Goal: Task Accomplishment & Management: Use online tool/utility

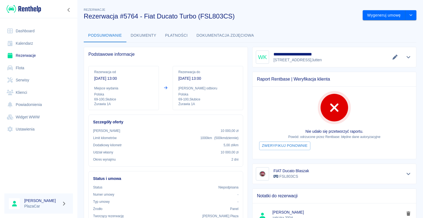
click at [27, 55] on link "Rezerwacje" at bounding box center [38, 55] width 69 height 12
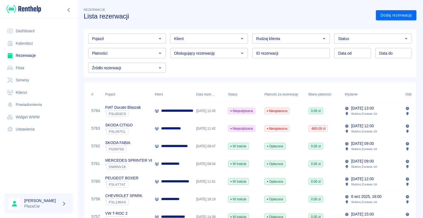
click at [171, 110] on p "**********" at bounding box center [181, 111] width 41 height 6
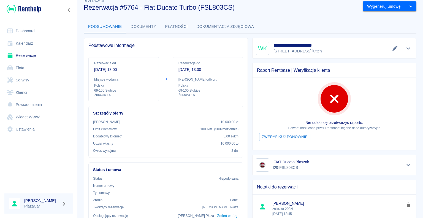
scroll to position [5, 0]
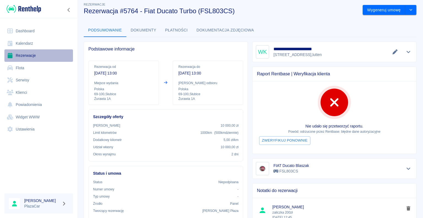
click at [18, 55] on link "Rezerwacje" at bounding box center [38, 55] width 69 height 12
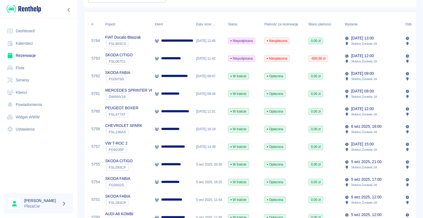
scroll to position [83, 0]
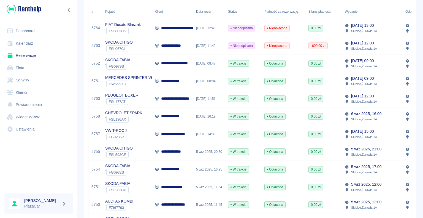
click at [194, 150] on div "5 wrz 2025, 20:30" at bounding box center [210, 152] width 32 height 18
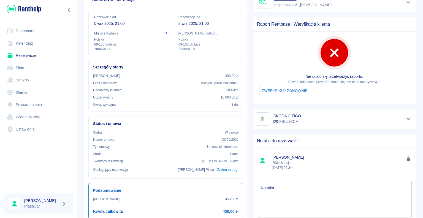
scroll to position [83, 0]
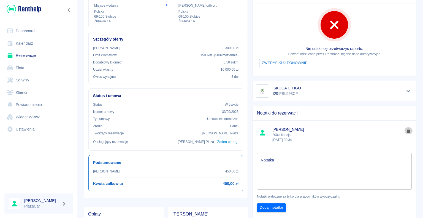
click at [407, 130] on icon "delete note" at bounding box center [409, 130] width 4 height 4
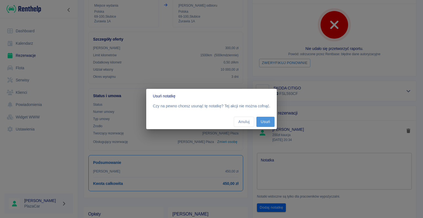
click at [268, 123] on button "Usuń" at bounding box center [266, 122] width 18 height 10
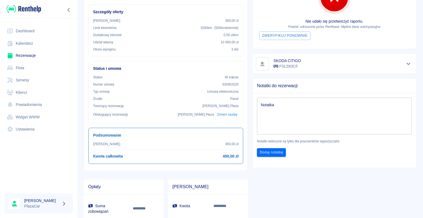
scroll to position [110, 0]
drag, startPoint x: 397, startPoint y: 85, endPoint x: 384, endPoint y: 80, distance: 13.5
click at [384, 80] on div "Notatki do rezerwacji" at bounding box center [335, 85] width 164 height 14
click at [406, 63] on icon "Pokaż szczegóły" at bounding box center [409, 63] width 6 height 5
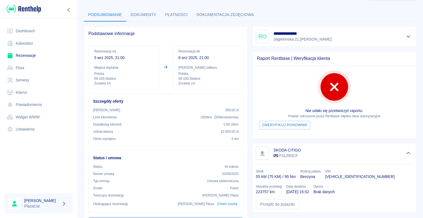
scroll to position [4, 0]
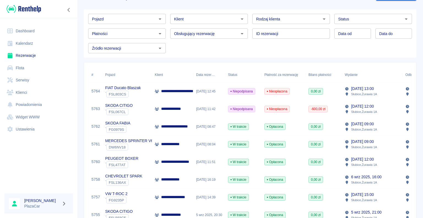
scroll to position [28, 0]
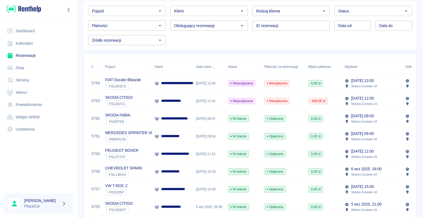
click at [352, 67] on div "Wydanie" at bounding box center [351, 66] width 13 height 15
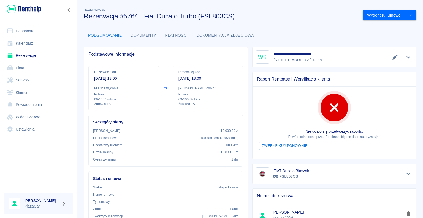
click at [23, 53] on link "Rezerwacje" at bounding box center [38, 55] width 69 height 12
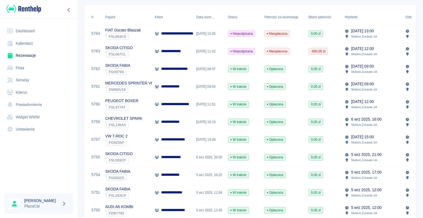
scroll to position [83, 0]
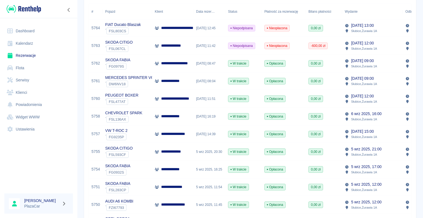
click at [185, 152] on p "**********" at bounding box center [173, 152] width 25 height 6
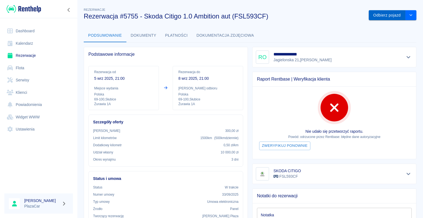
click at [374, 15] on button "Odbierz pojazd" at bounding box center [387, 15] width 37 height 10
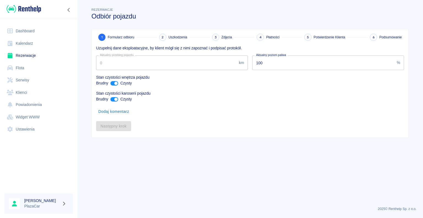
type input "223757"
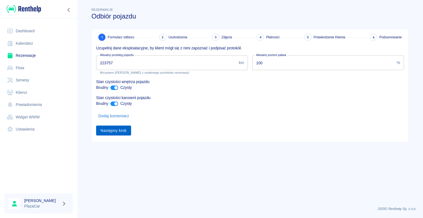
click at [117, 129] on button "Następny krok" at bounding box center [113, 130] width 35 height 10
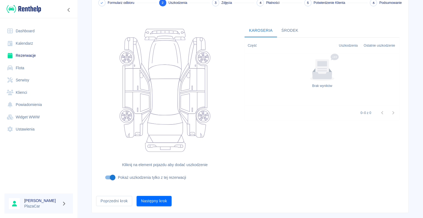
scroll to position [45, 0]
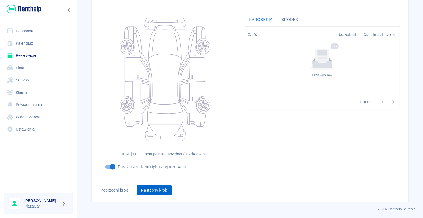
click at [150, 190] on button "Następny krok" at bounding box center [154, 190] width 35 height 10
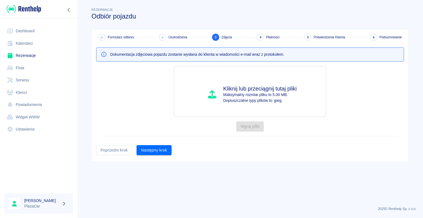
scroll to position [0, 0]
click at [158, 146] on button "Następny krok" at bounding box center [154, 150] width 35 height 10
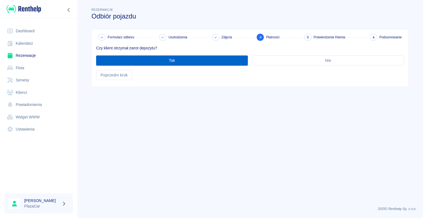
click at [172, 61] on button "Tak" at bounding box center [172, 60] width 152 height 10
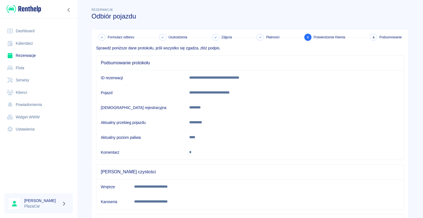
scroll to position [77, 0]
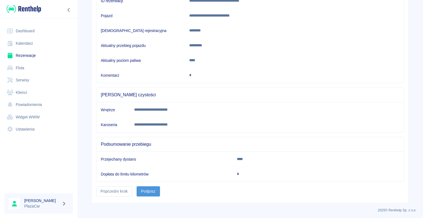
click at [142, 189] on button "Podpisz" at bounding box center [148, 191] width 23 height 10
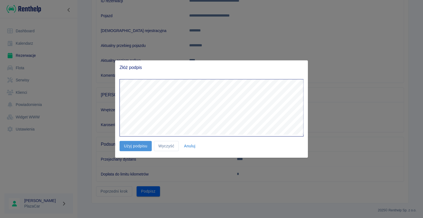
click at [135, 145] on button "Użyj podpisu" at bounding box center [136, 146] width 32 height 10
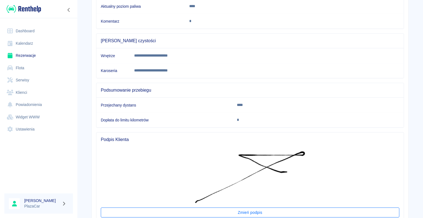
scroll to position [173, 0]
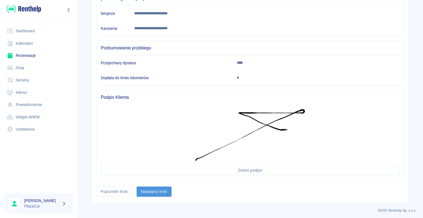
click at [157, 190] on button "Następny krok" at bounding box center [154, 191] width 35 height 10
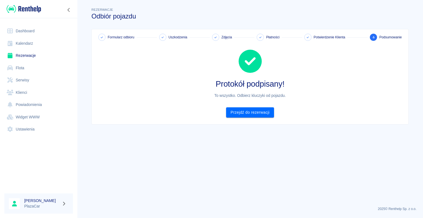
scroll to position [0, 0]
click at [250, 112] on link "Przejdź do rezerwacji" at bounding box center [250, 112] width 48 height 10
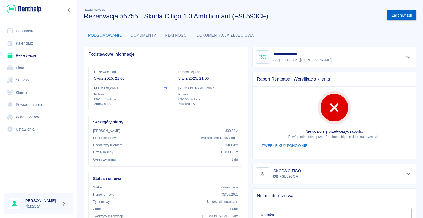
click at [395, 14] on button "Zarchiwizuj" at bounding box center [402, 15] width 29 height 10
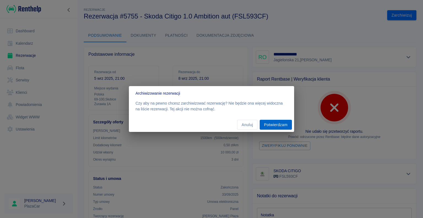
click at [273, 123] on button "Potwierdzam" at bounding box center [276, 125] width 32 height 10
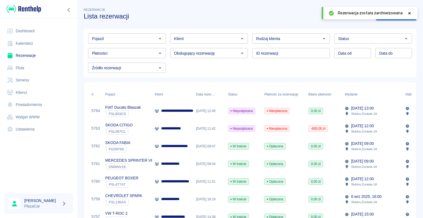
scroll to position [28, 0]
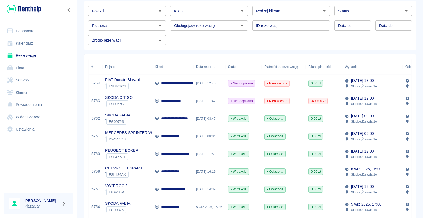
click at [192, 100] on div "**********" at bounding box center [172, 101] width 41 height 18
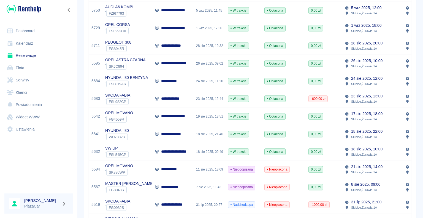
scroll to position [276, 0]
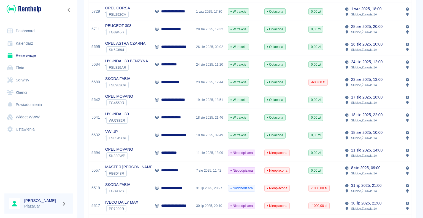
click at [142, 136] on div "VW UP ` FSL545CP" at bounding box center [128, 135] width 50 height 18
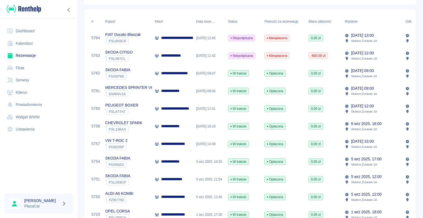
scroll to position [83, 0]
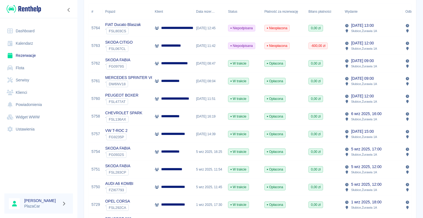
click at [144, 133] on div "VW T-ROC 2 ` FG9235P" at bounding box center [128, 134] width 50 height 18
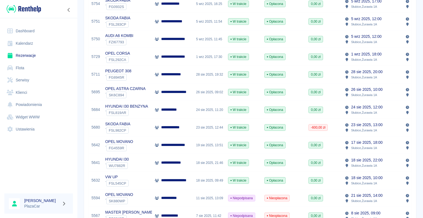
scroll to position [248, 0]
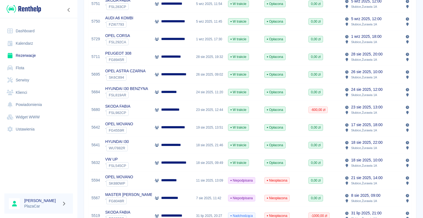
click at [188, 110] on div "**********" at bounding box center [172, 110] width 41 height 18
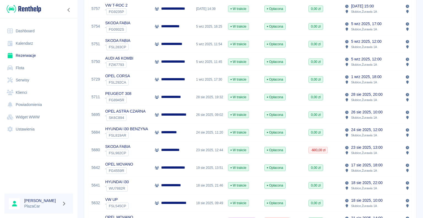
scroll to position [221, 0]
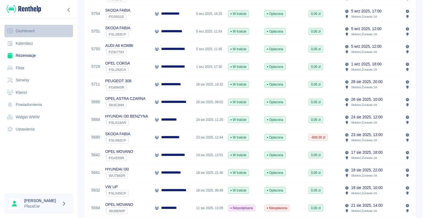
click at [25, 29] on link "Dashboard" at bounding box center [38, 31] width 69 height 12
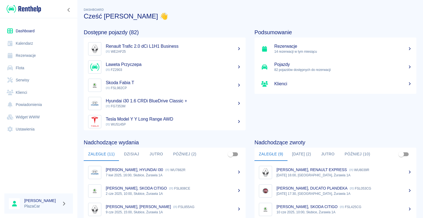
click at [302, 154] on button "[DATE] (2)" at bounding box center [302, 153] width 28 height 13
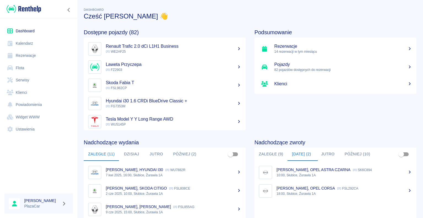
click at [316, 190] on p "[PERSON_NAME], OPEL CORSA" at bounding box center [306, 188] width 58 height 4
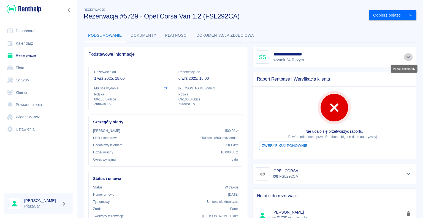
click at [406, 56] on icon "Pokaż szczegóły" at bounding box center [409, 57] width 6 height 5
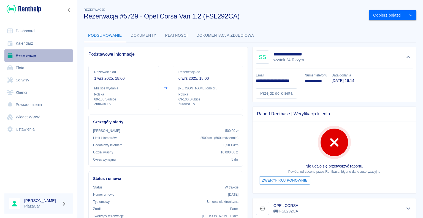
click at [23, 56] on link "Rezerwacje" at bounding box center [38, 55] width 69 height 12
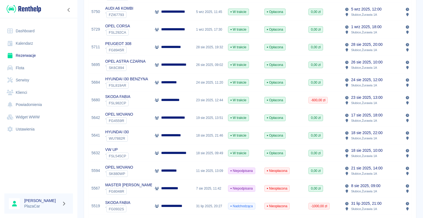
scroll to position [248, 0]
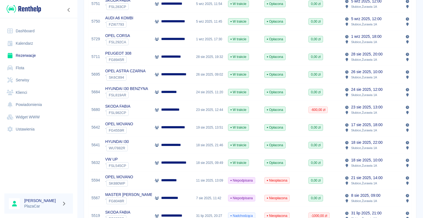
click at [168, 90] on p "**********" at bounding box center [172, 92] width 22 height 6
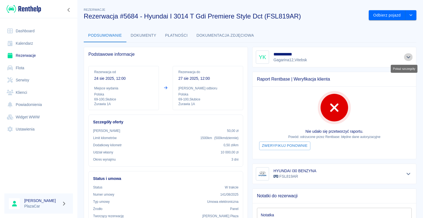
click at [406, 56] on icon "Pokaż szczegóły" at bounding box center [409, 57] width 6 height 5
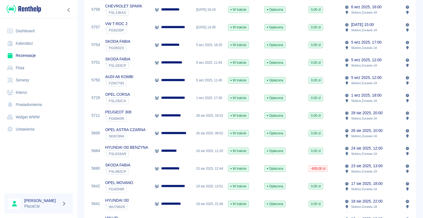
scroll to position [193, 0]
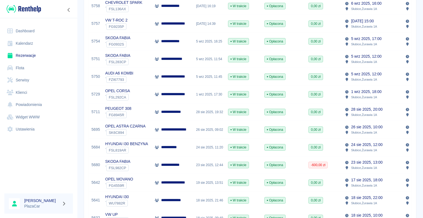
click at [213, 149] on div "24 sie 2025, 11:20" at bounding box center [210, 147] width 32 height 18
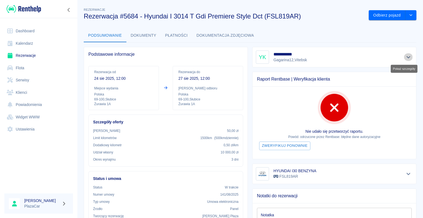
click at [406, 58] on icon "Pokaż szczegóły" at bounding box center [409, 57] width 6 height 5
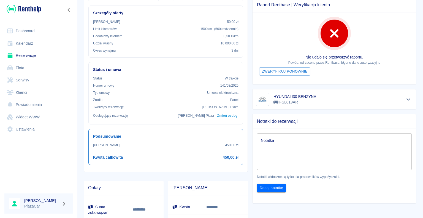
scroll to position [110, 0]
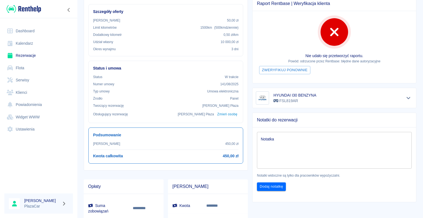
click at [268, 136] on textarea "Notatka" at bounding box center [334, 150] width 147 height 28
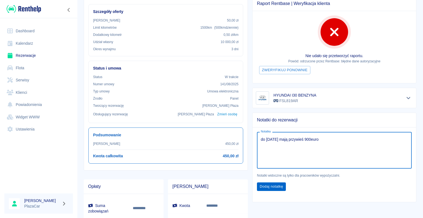
type textarea "do [DATE] mają przywieś 900euro"
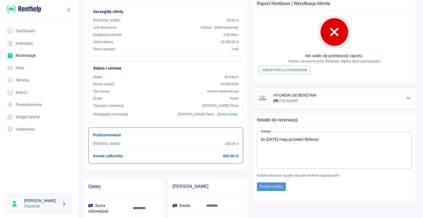
click at [271, 185] on button "Dodaj notatkę" at bounding box center [271, 186] width 29 height 9
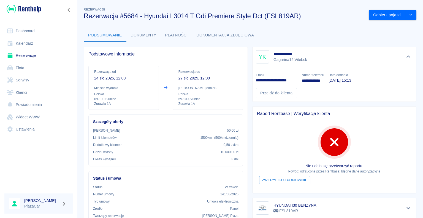
scroll to position [0, 0]
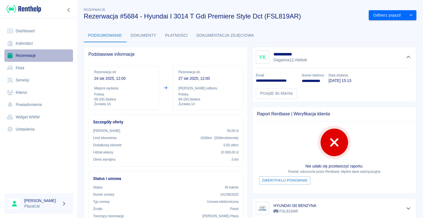
click at [28, 54] on link "Rezerwacje" at bounding box center [38, 55] width 69 height 12
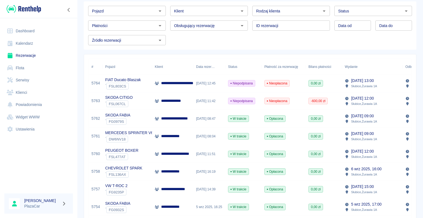
scroll to position [55, 0]
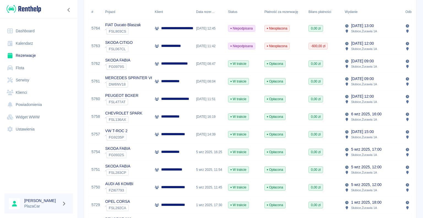
scroll to position [83, 0]
click at [154, 132] on div "**********" at bounding box center [172, 134] width 41 height 18
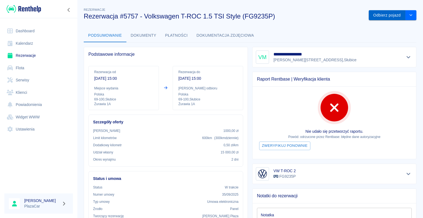
drag, startPoint x: 382, startPoint y: 16, endPoint x: 390, endPoint y: 16, distance: 7.4
click at [389, 16] on button "Odbierz pojazd" at bounding box center [387, 15] width 37 height 10
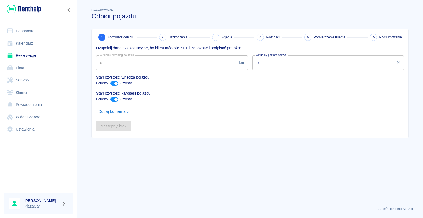
type input "89265"
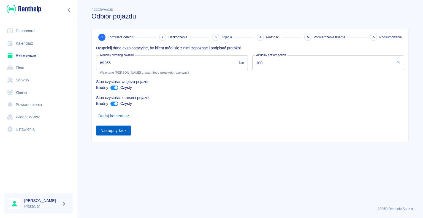
click at [114, 128] on button "Następny krok" at bounding box center [113, 130] width 35 height 10
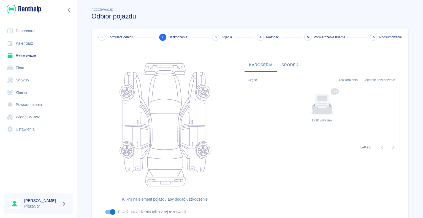
scroll to position [45, 0]
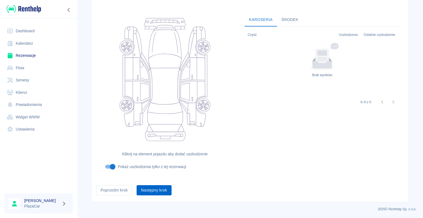
click at [151, 189] on button "Następny krok" at bounding box center [154, 190] width 35 height 10
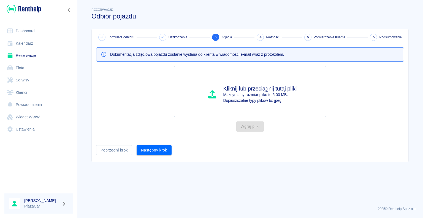
scroll to position [0, 0]
click at [153, 149] on button "Następny krok" at bounding box center [154, 150] width 35 height 10
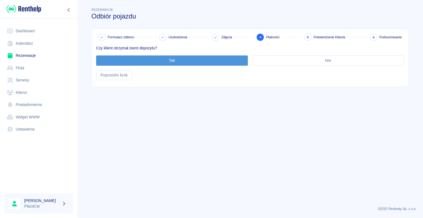
click at [172, 60] on button "Tak" at bounding box center [172, 60] width 152 height 10
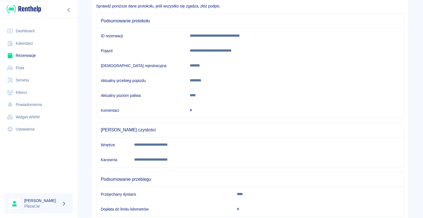
scroll to position [77, 0]
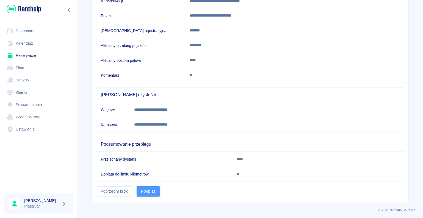
drag, startPoint x: 144, startPoint y: 189, endPoint x: 148, endPoint y: 184, distance: 5.7
click at [145, 189] on button "Podpisz" at bounding box center [148, 191] width 23 height 10
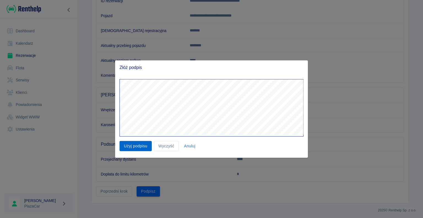
click at [140, 145] on button "Użyj podpisu" at bounding box center [136, 146] width 32 height 10
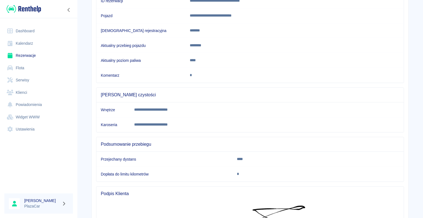
scroll to position [170, 0]
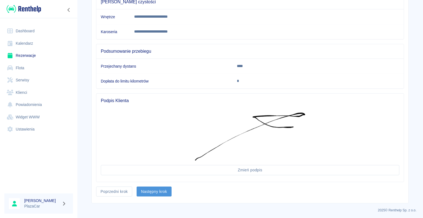
click at [153, 187] on button "Następny krok" at bounding box center [154, 191] width 35 height 10
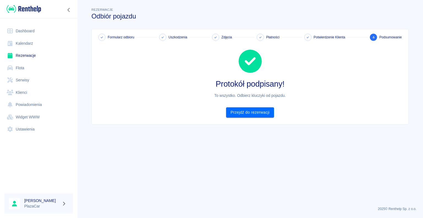
scroll to position [0, 0]
click at [248, 112] on link "Przejdź do rezerwacji" at bounding box center [250, 112] width 48 height 10
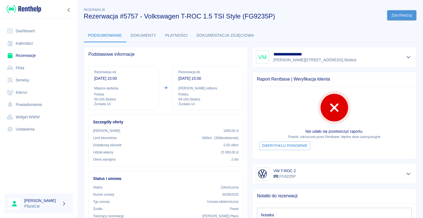
click at [398, 13] on button "Zarchiwizuj" at bounding box center [402, 15] width 29 height 10
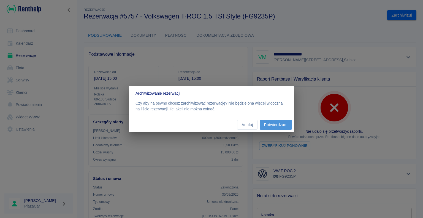
click at [281, 125] on button "Potwierdzam" at bounding box center [276, 125] width 32 height 10
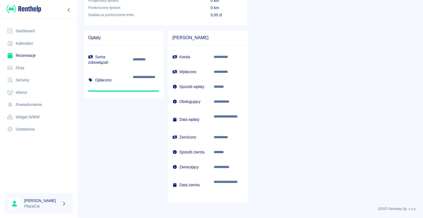
scroll to position [321, 0]
click at [29, 56] on link "Rezerwacje" at bounding box center [38, 55] width 69 height 12
